Goal: Connect with others: Connect with others

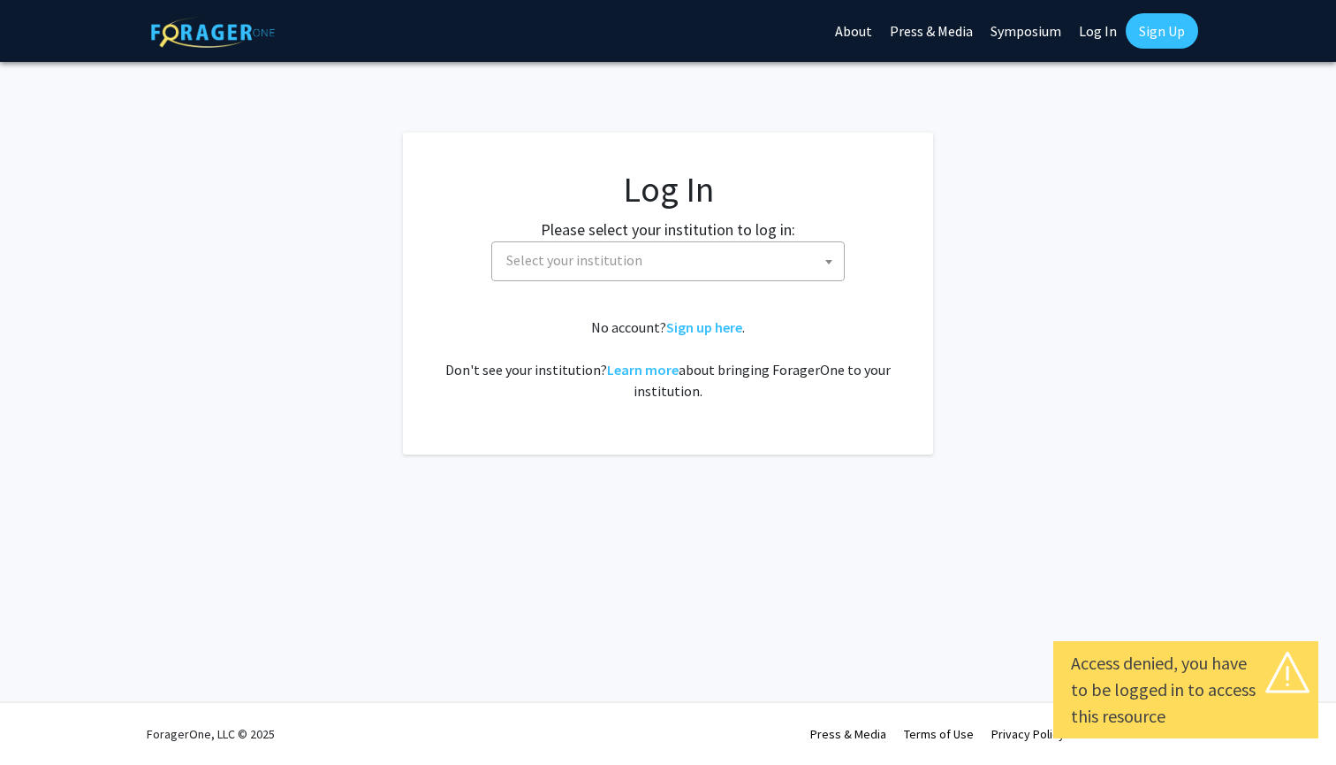
select select
click at [754, 248] on span "Select your institution" at bounding box center [671, 260] width 345 height 36
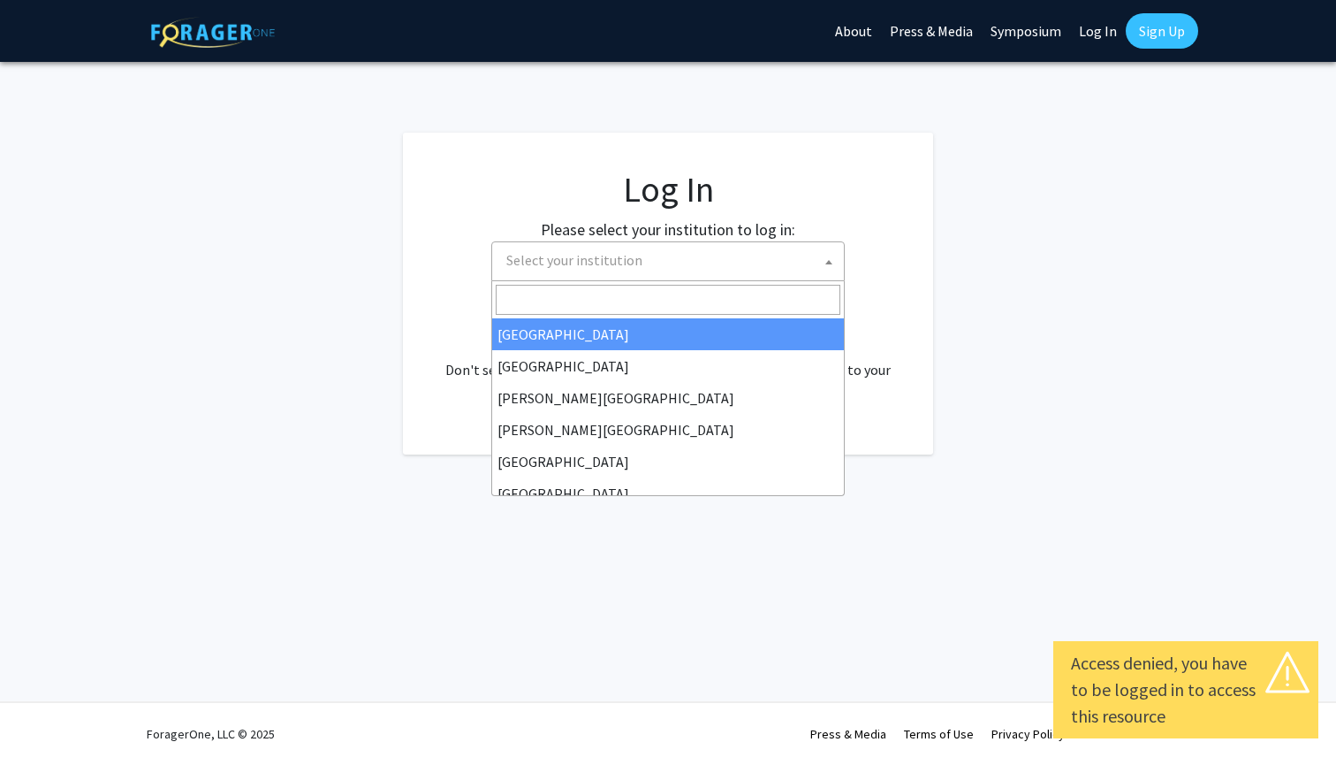
click at [659, 285] on input "Search" at bounding box center [668, 300] width 345 height 30
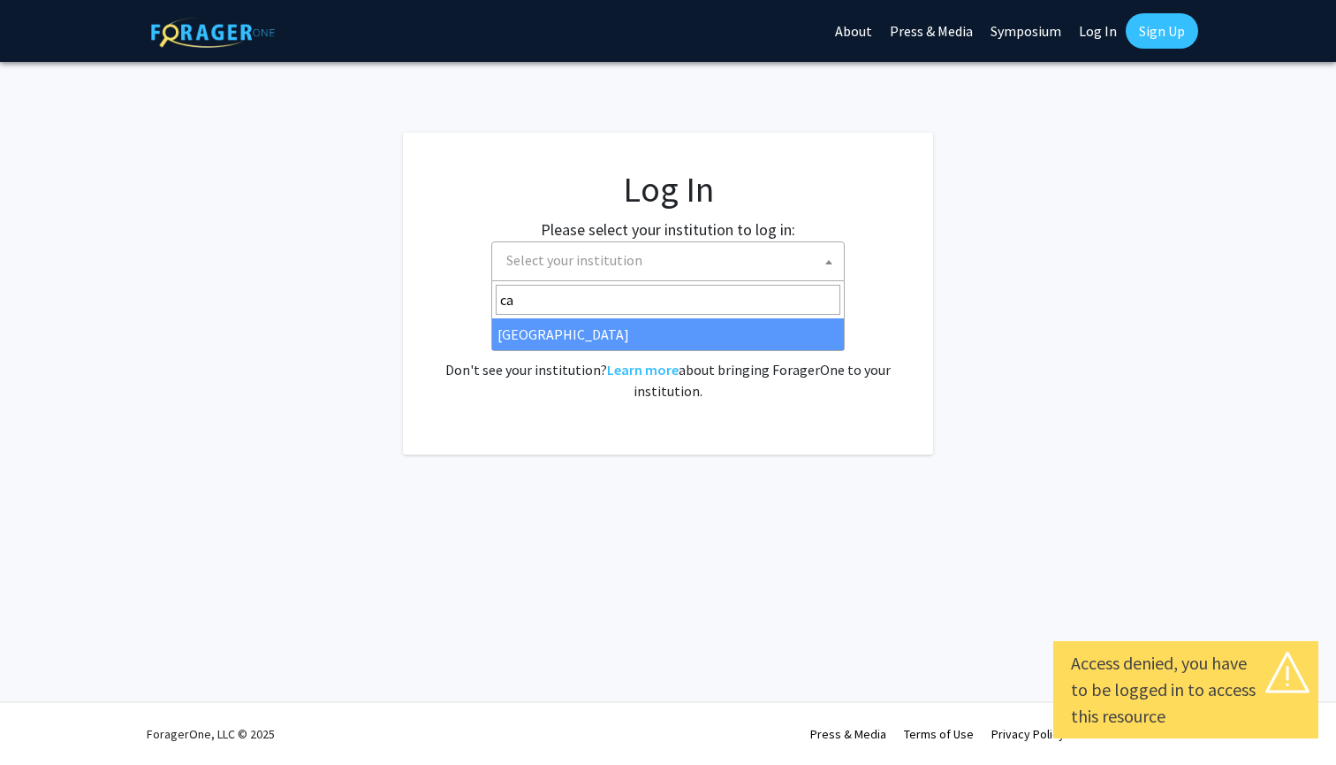
type input "c"
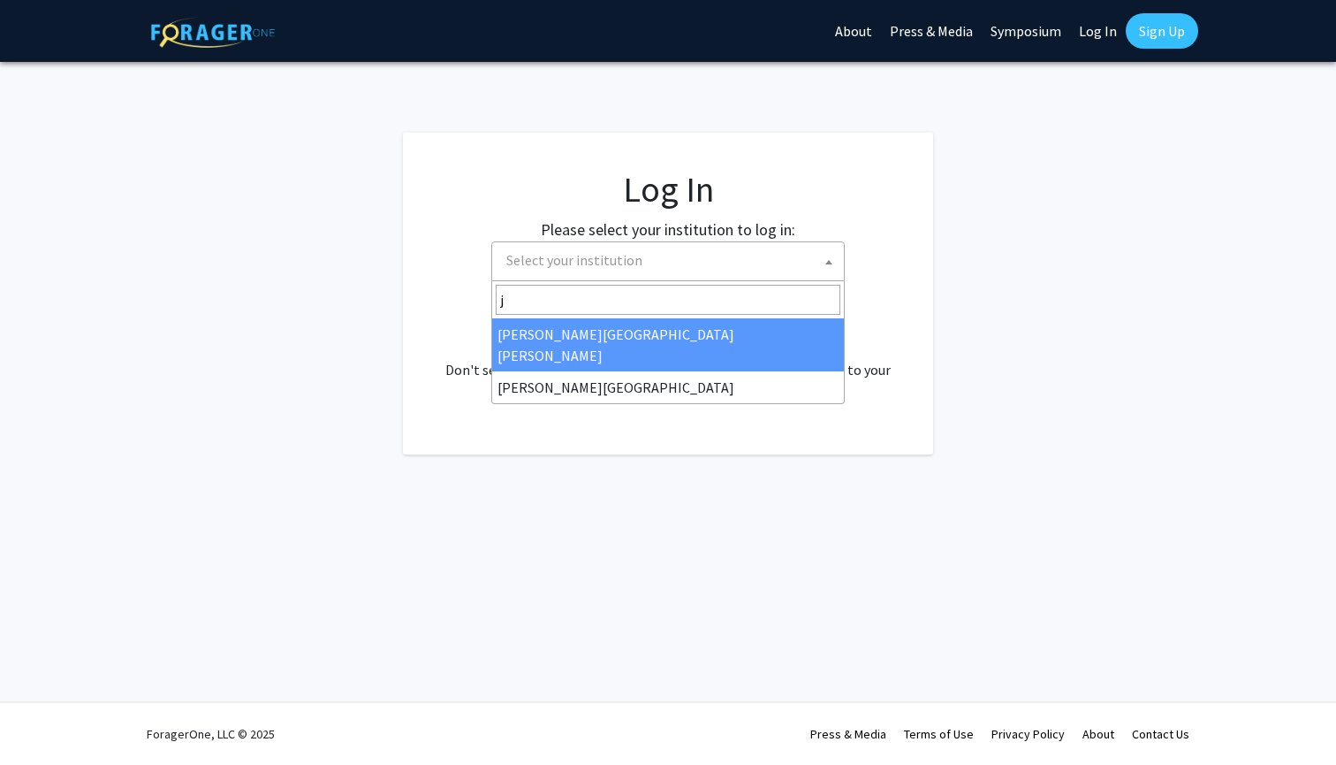
type input "jo"
select select "1"
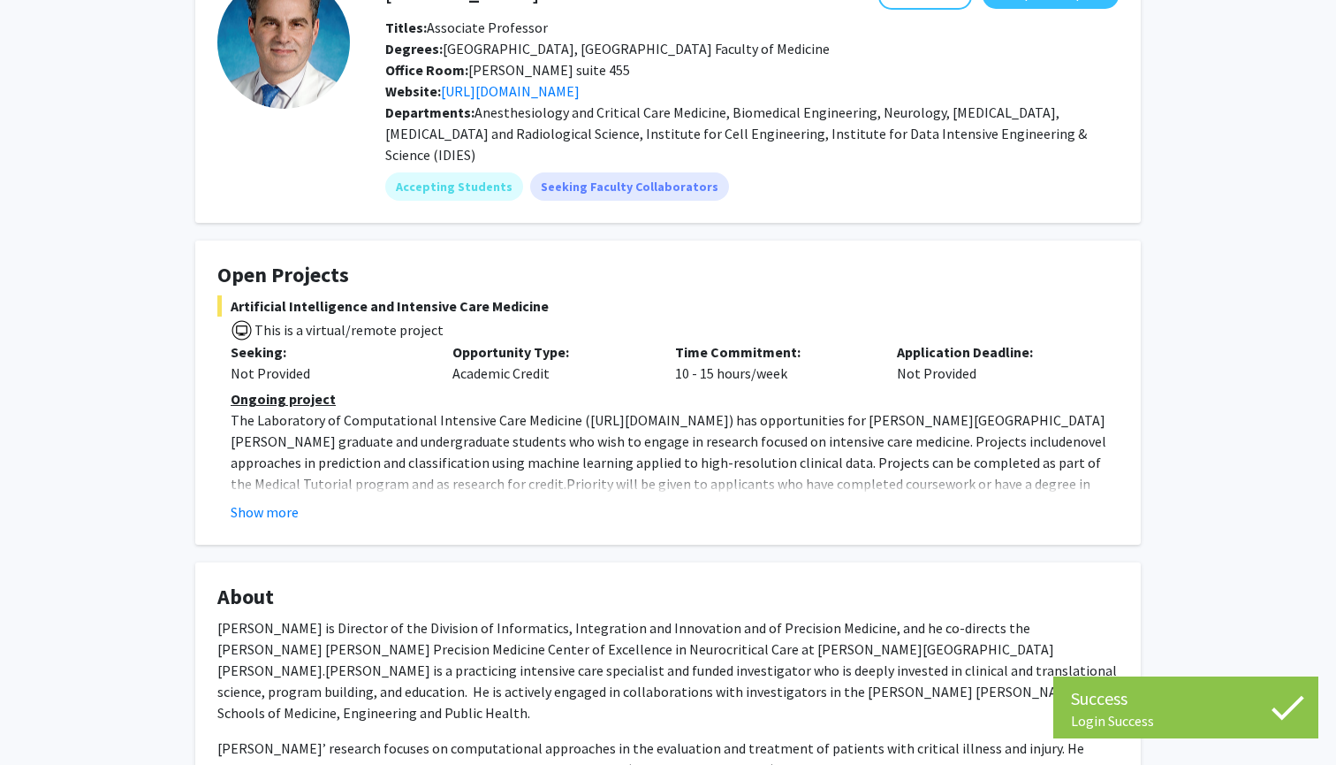
scroll to position [125, 0]
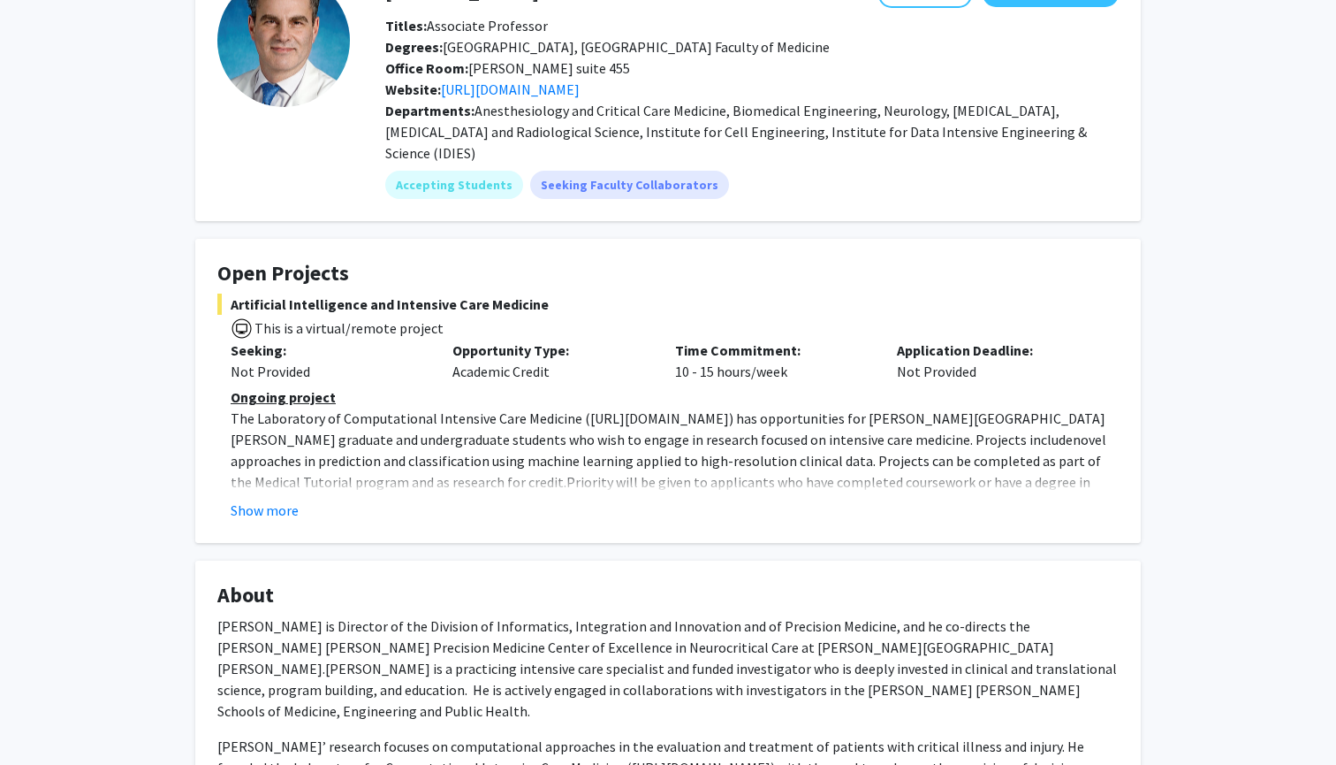
click at [290, 468] on span "novel approaches in prediction and classification using machine learning applie…" at bounding box center [669, 460] width 876 height 60
click at [278, 478] on fg-read-more "Ongoing project The Laboratory of Computational Intensive Care Medicine ( [URL]…" at bounding box center [668, 453] width 902 height 134
click at [282, 499] on button "Show more" at bounding box center [265, 509] width 68 height 21
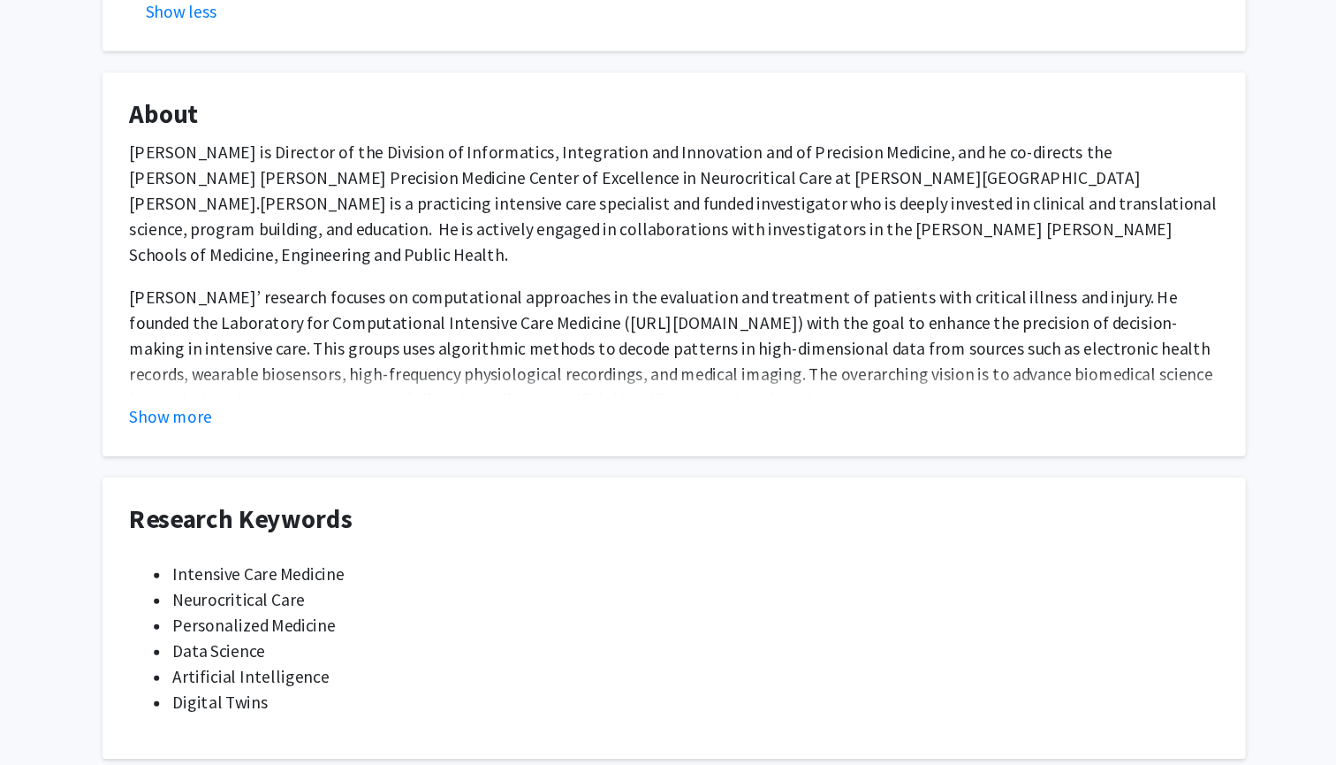
scroll to position [583, 0]
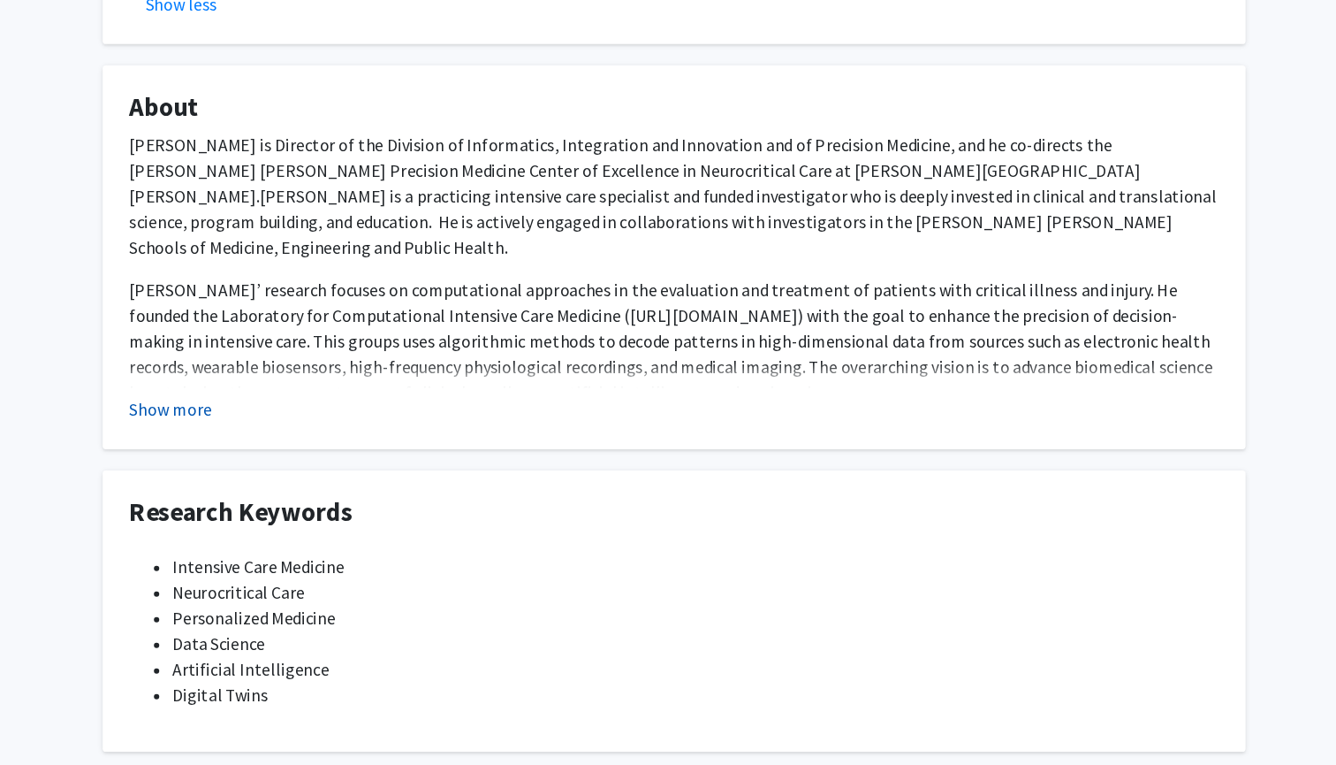
click at [217, 460] on button "Show more" at bounding box center [251, 470] width 68 height 21
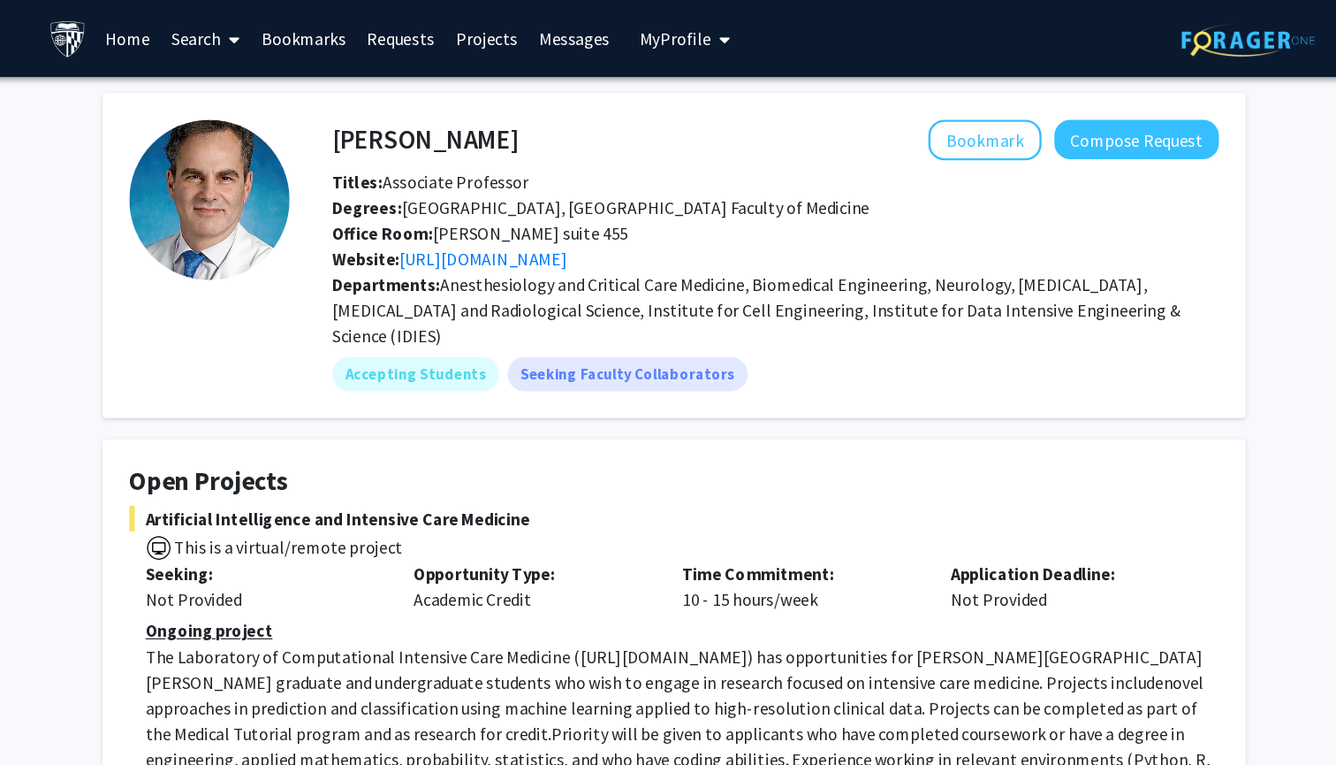
scroll to position [0, 0]
click at [479, 34] on link "Projects" at bounding box center [513, 32] width 69 height 62
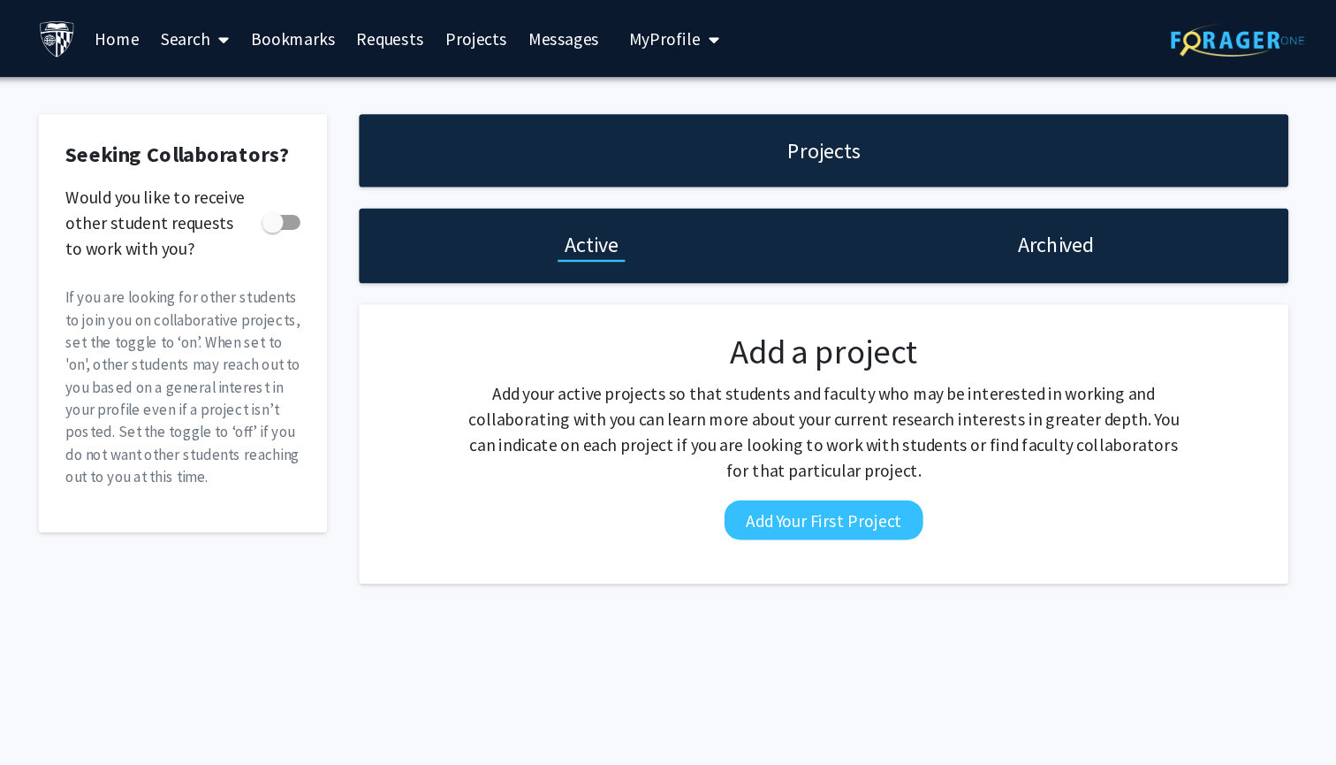
click at [406, 34] on link "Requests" at bounding box center [442, 32] width 73 height 62
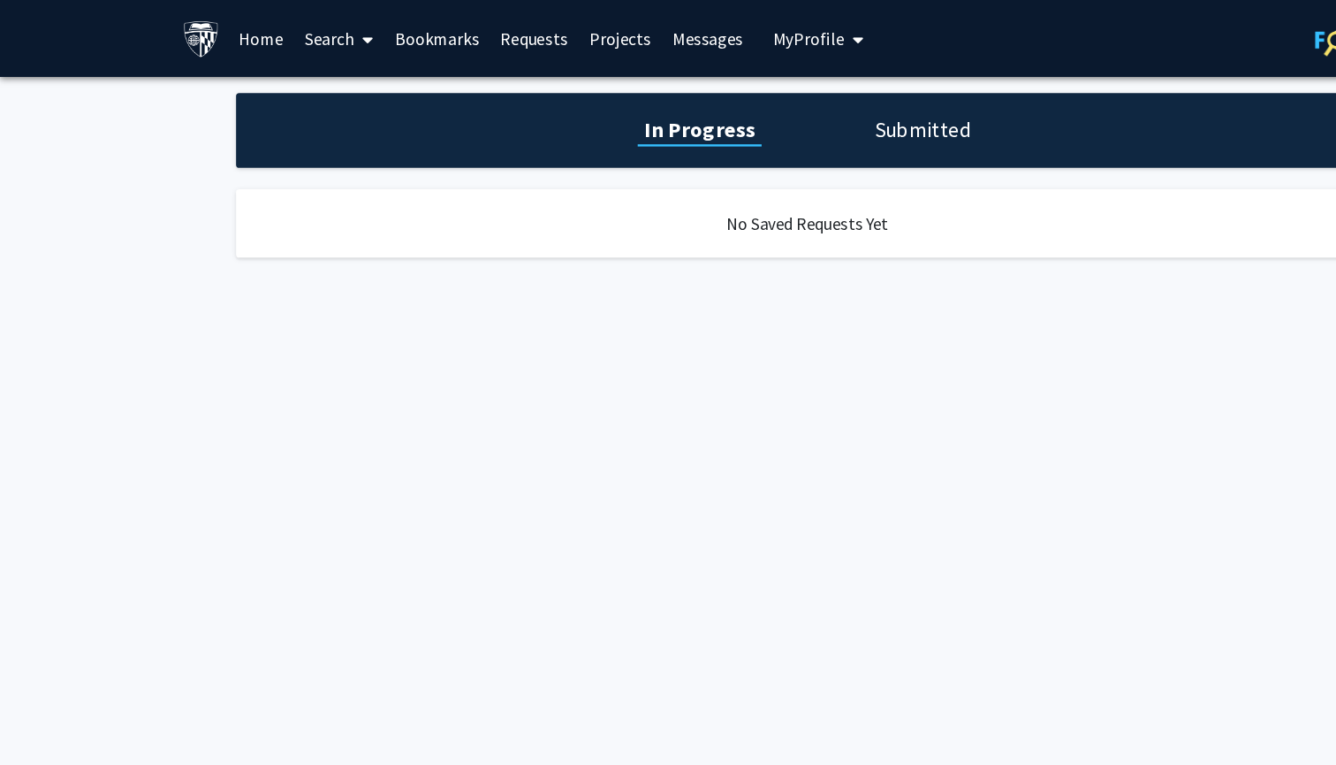
click at [294, 32] on span at bounding box center [301, 33] width 16 height 62
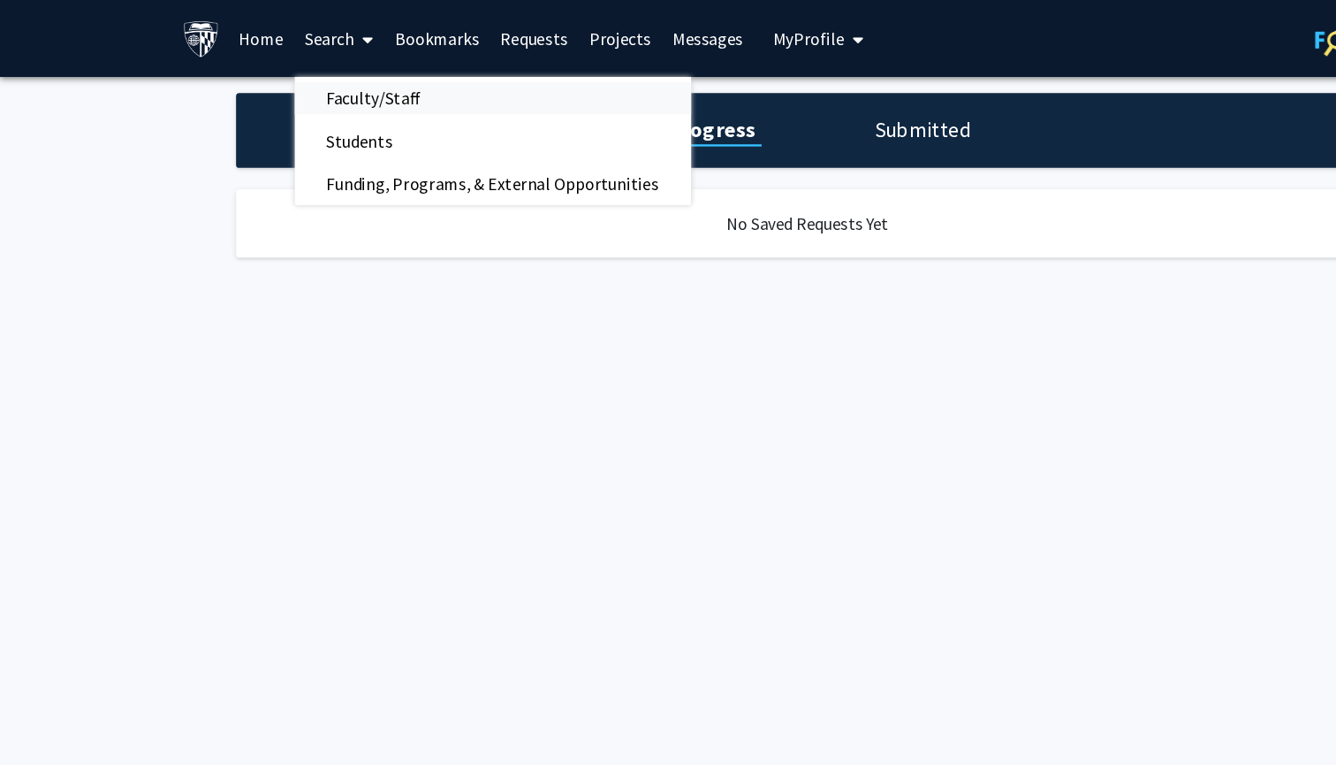
click at [301, 82] on span "Faculty/Staff" at bounding box center [309, 81] width 130 height 35
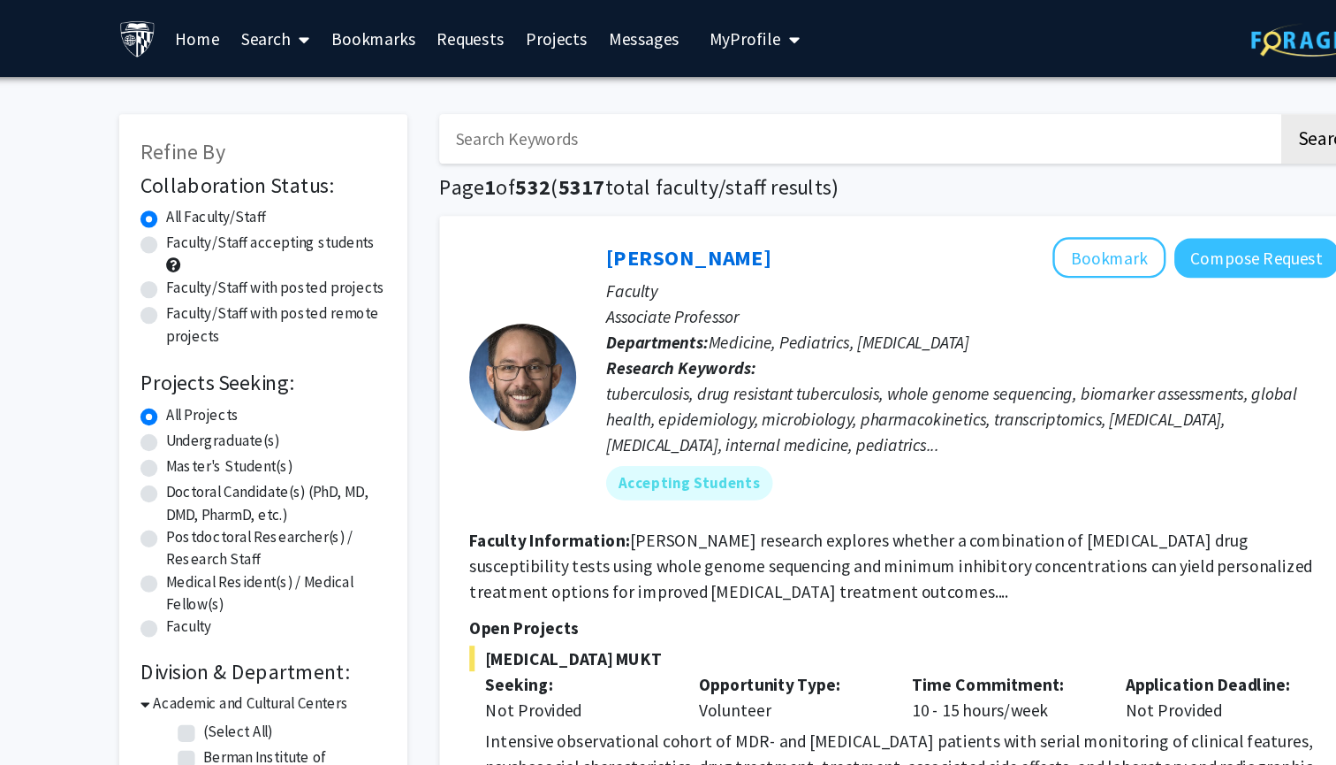
click at [243, 205] on label "Faculty/Staff accepting students" at bounding box center [276, 201] width 173 height 19
click at [202, 203] on input "Faculty/Staff accepting students" at bounding box center [195, 197] width 11 height 11
radio input "true"
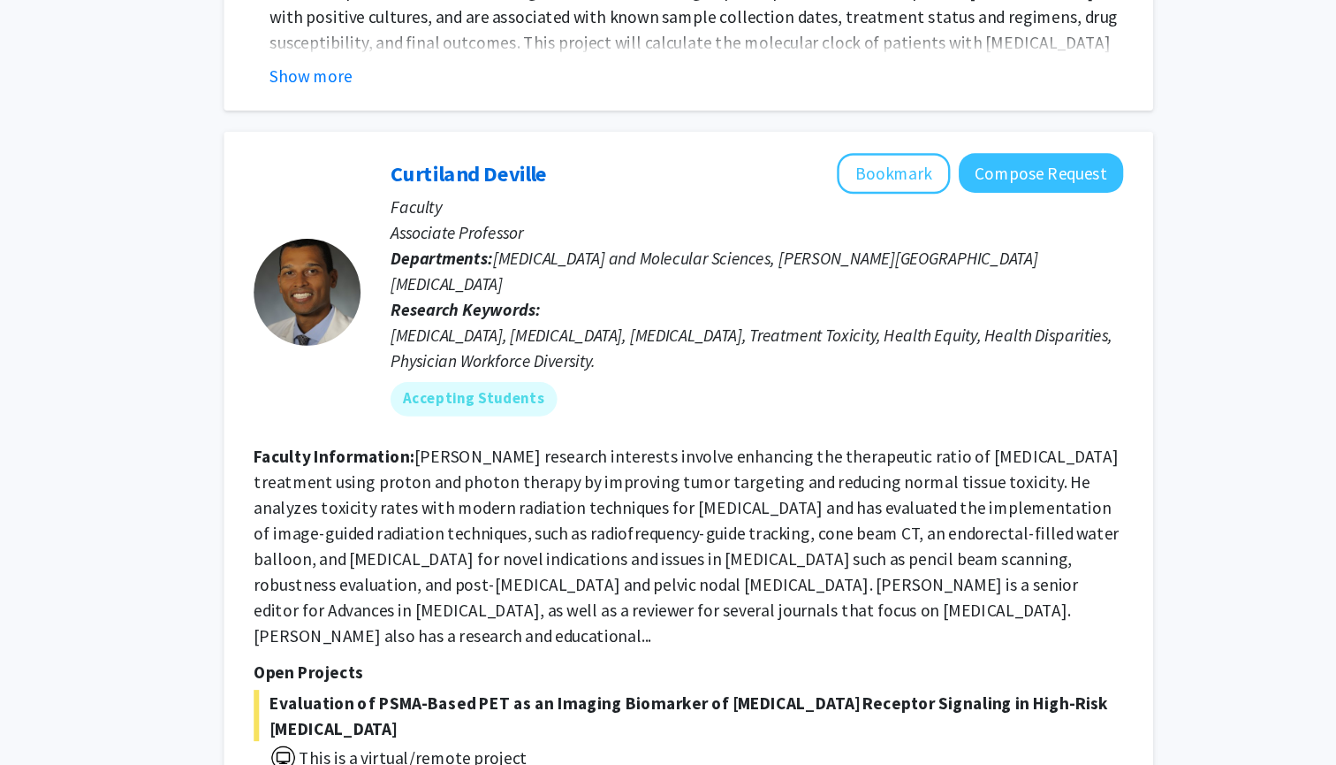
scroll to position [940, 0]
radio input "true"
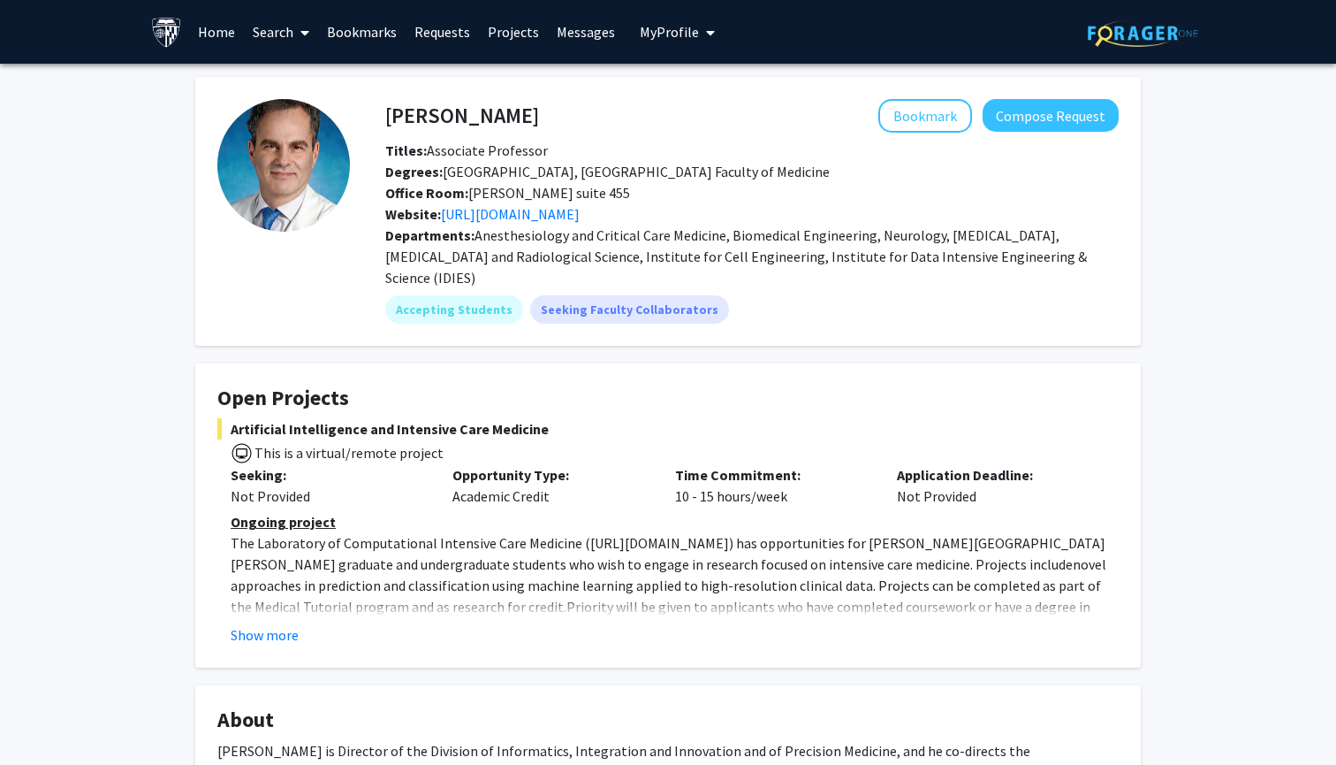
click at [936, 97] on fg-card "Robert Stevens Bookmark Compose Request Titles: Associate Professor Degrees: MD…" at bounding box center [668, 211] width 946 height 269
click at [936, 117] on button "Bookmark" at bounding box center [926, 116] width 94 height 34
